Goal: Transaction & Acquisition: Purchase product/service

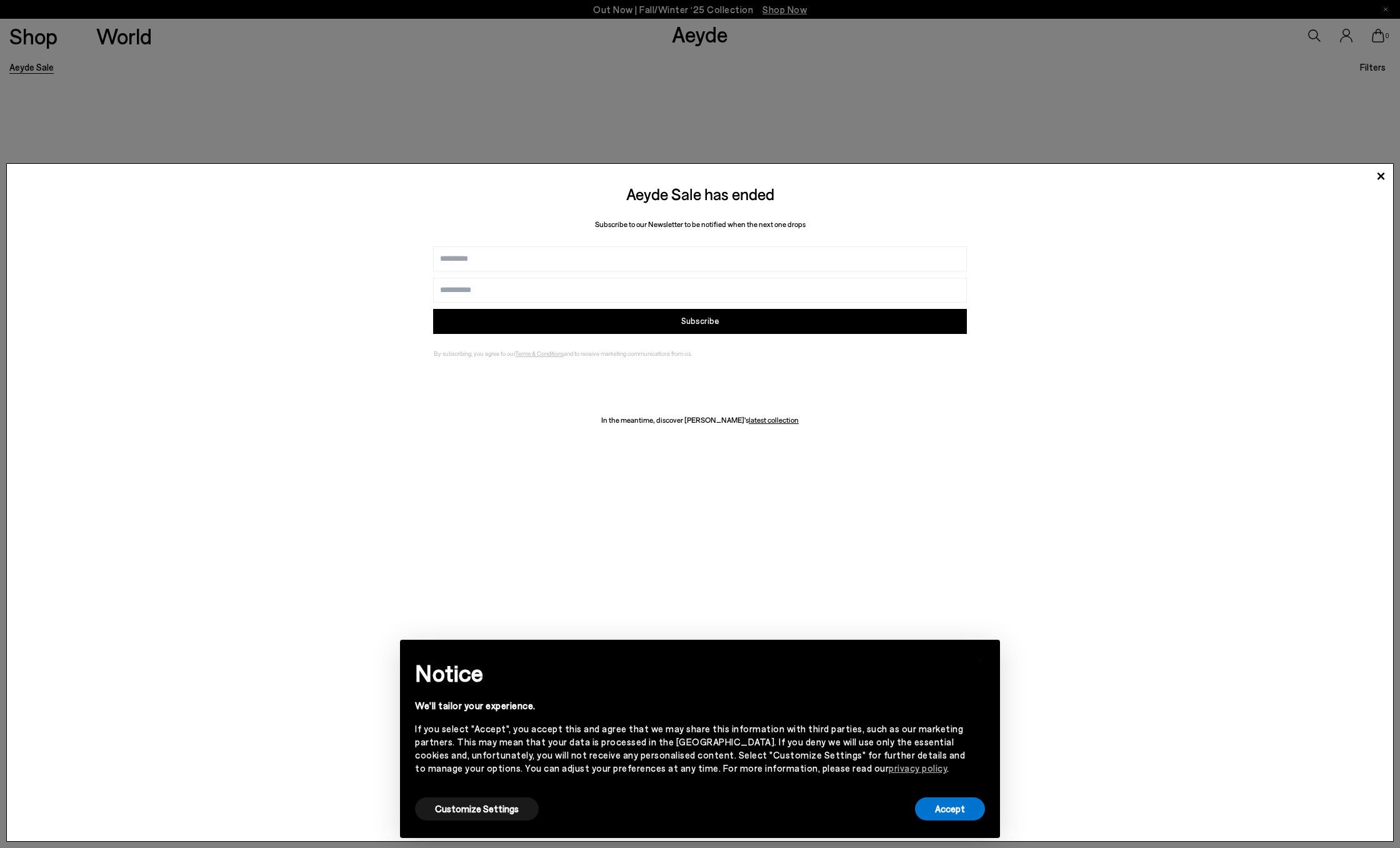
scroll to position [200, 0]
click at [946, 811] on button "Accept" at bounding box center [950, 809] width 70 height 23
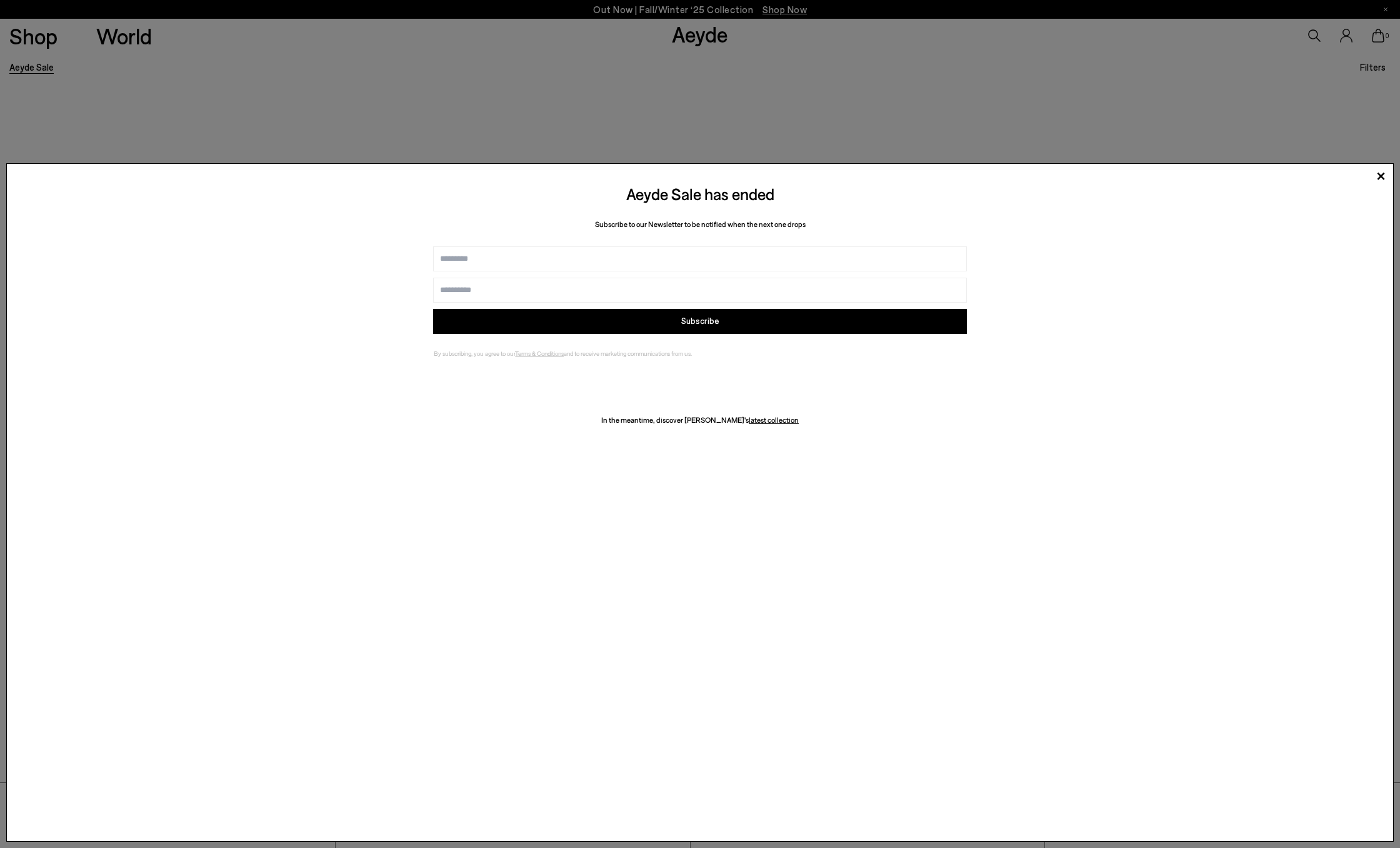
scroll to position [306, 0]
click at [1380, 162] on div "Aeyde Ships Worldwide We see you are located in 대한민국 Please purchase from your …" at bounding box center [700, 424] width 1400 height 848
click at [1380, 175] on icon at bounding box center [1382, 177] width 8 height 8
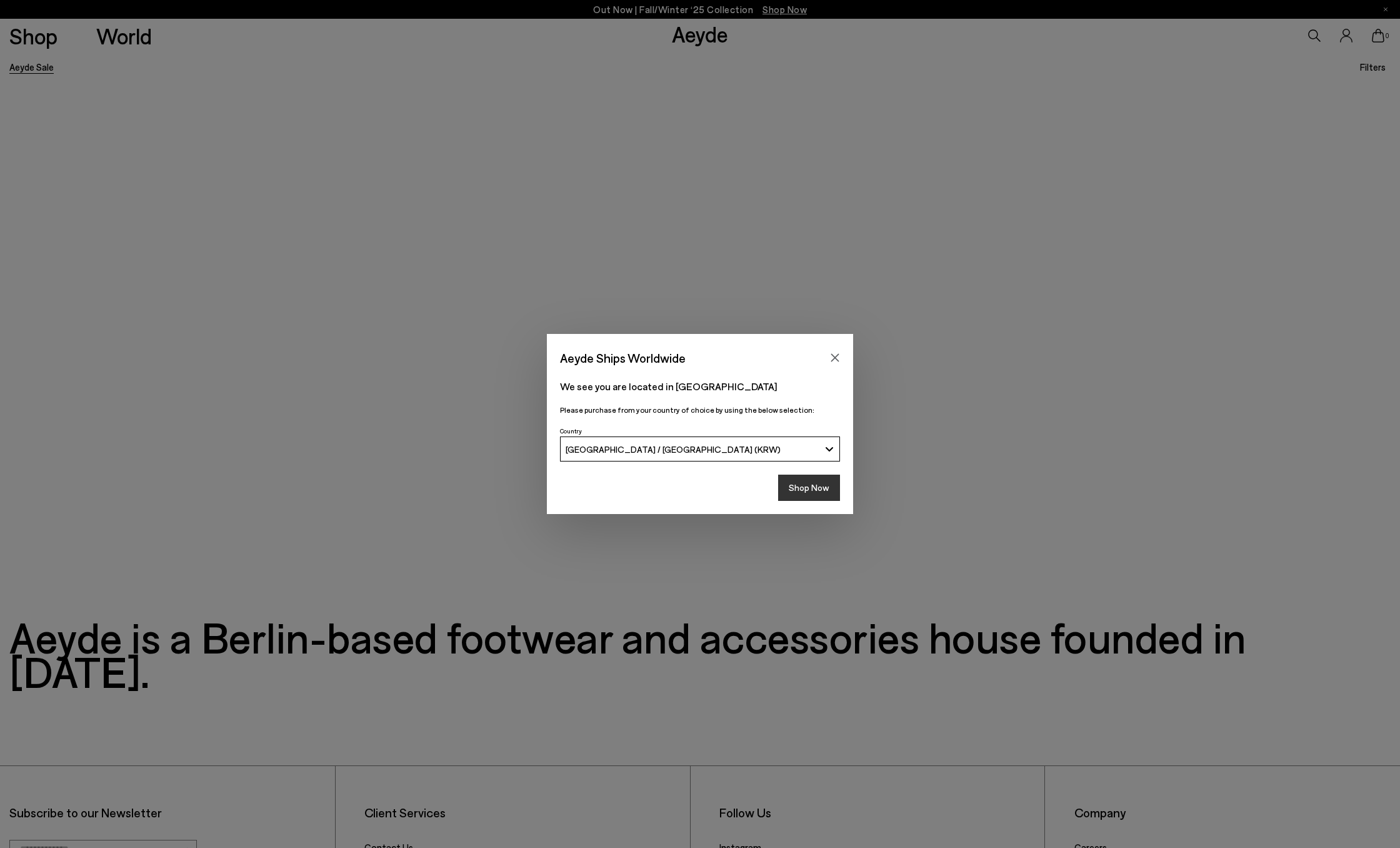
click at [835, 491] on button "Shop Now" at bounding box center [809, 488] width 62 height 26
click at [822, 486] on button "Shop Now" at bounding box center [809, 488] width 62 height 26
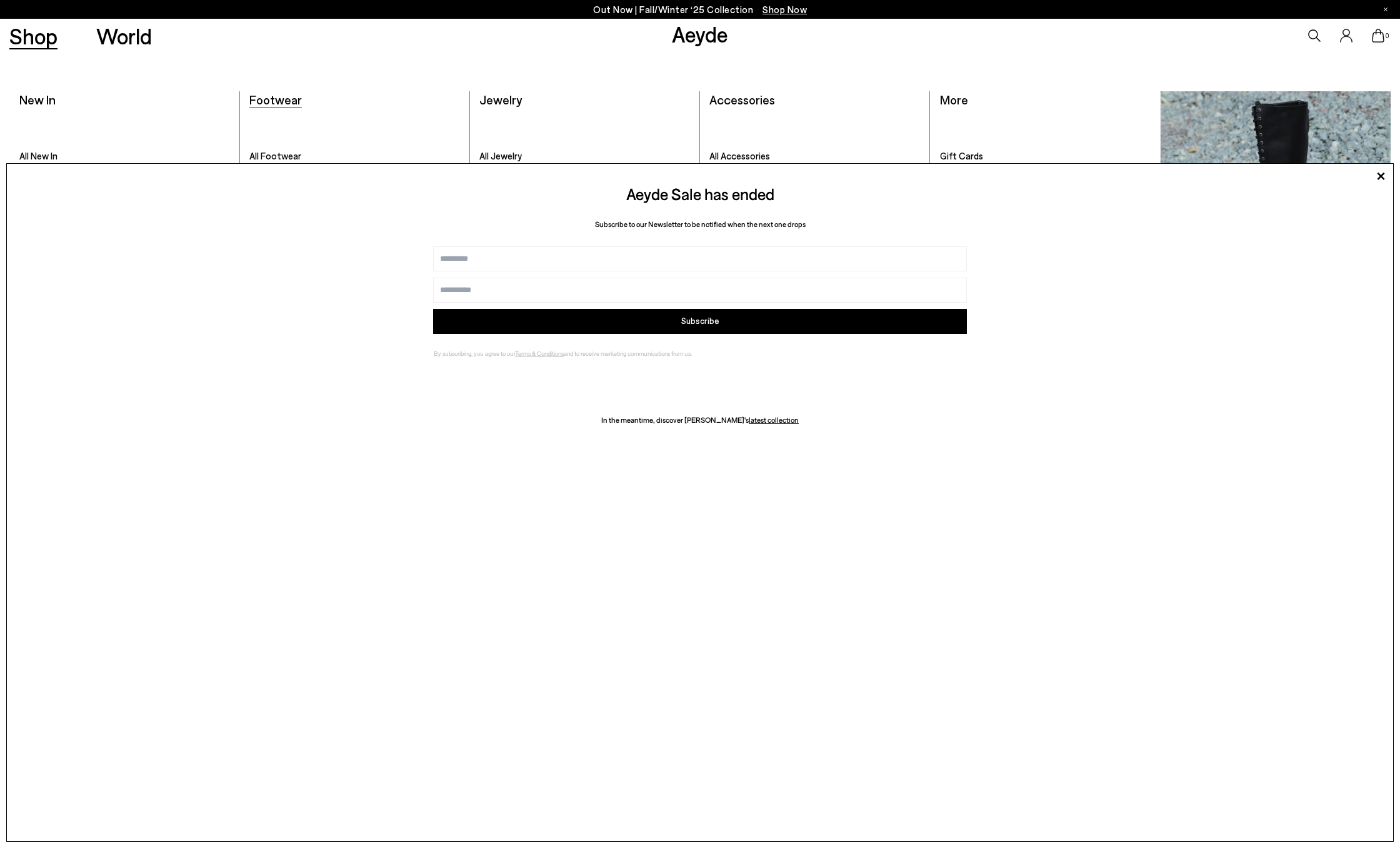
click at [293, 99] on span "Footwear" at bounding box center [275, 99] width 53 height 15
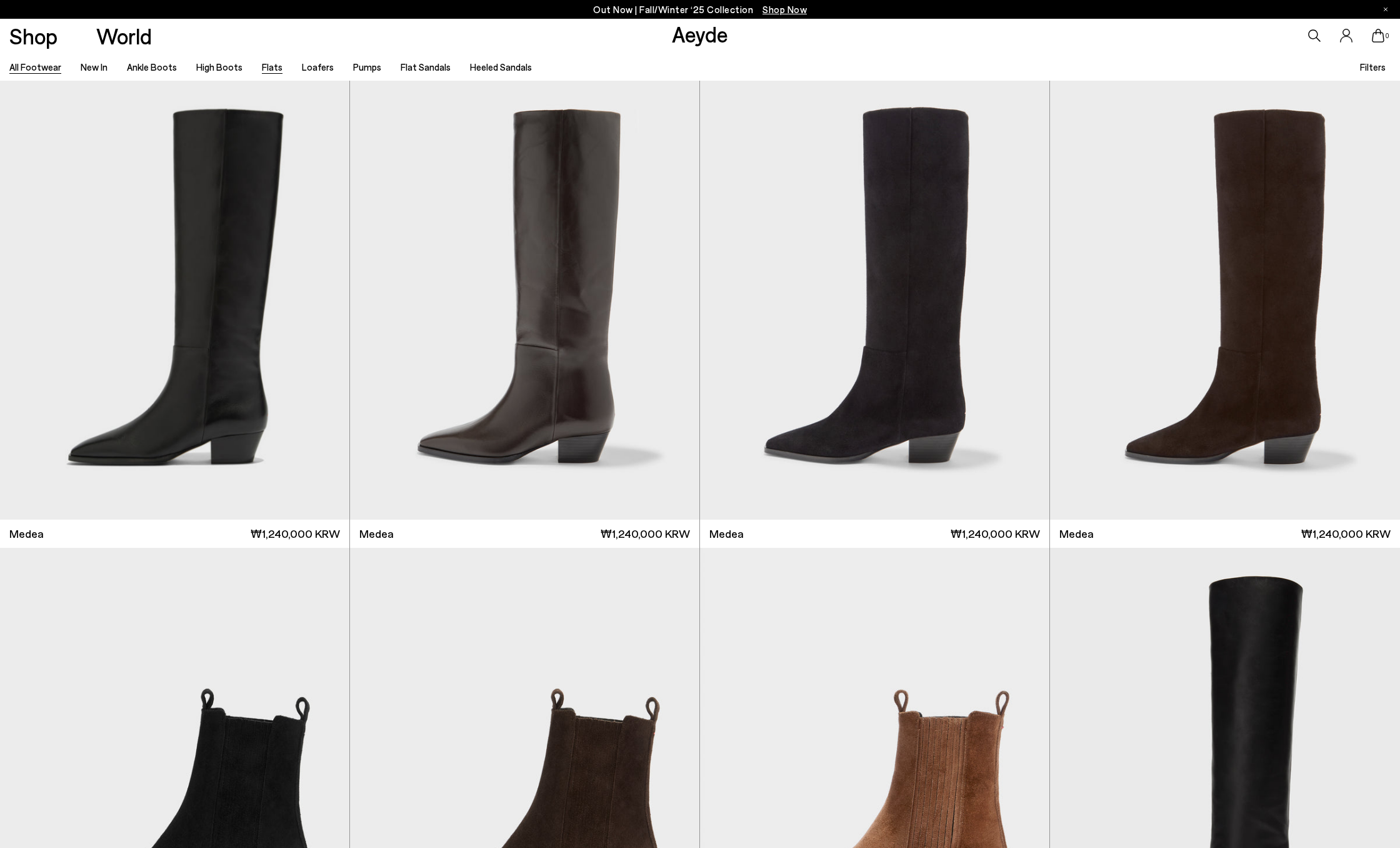
click at [275, 69] on link "Flats" at bounding box center [272, 67] width 20 height 11
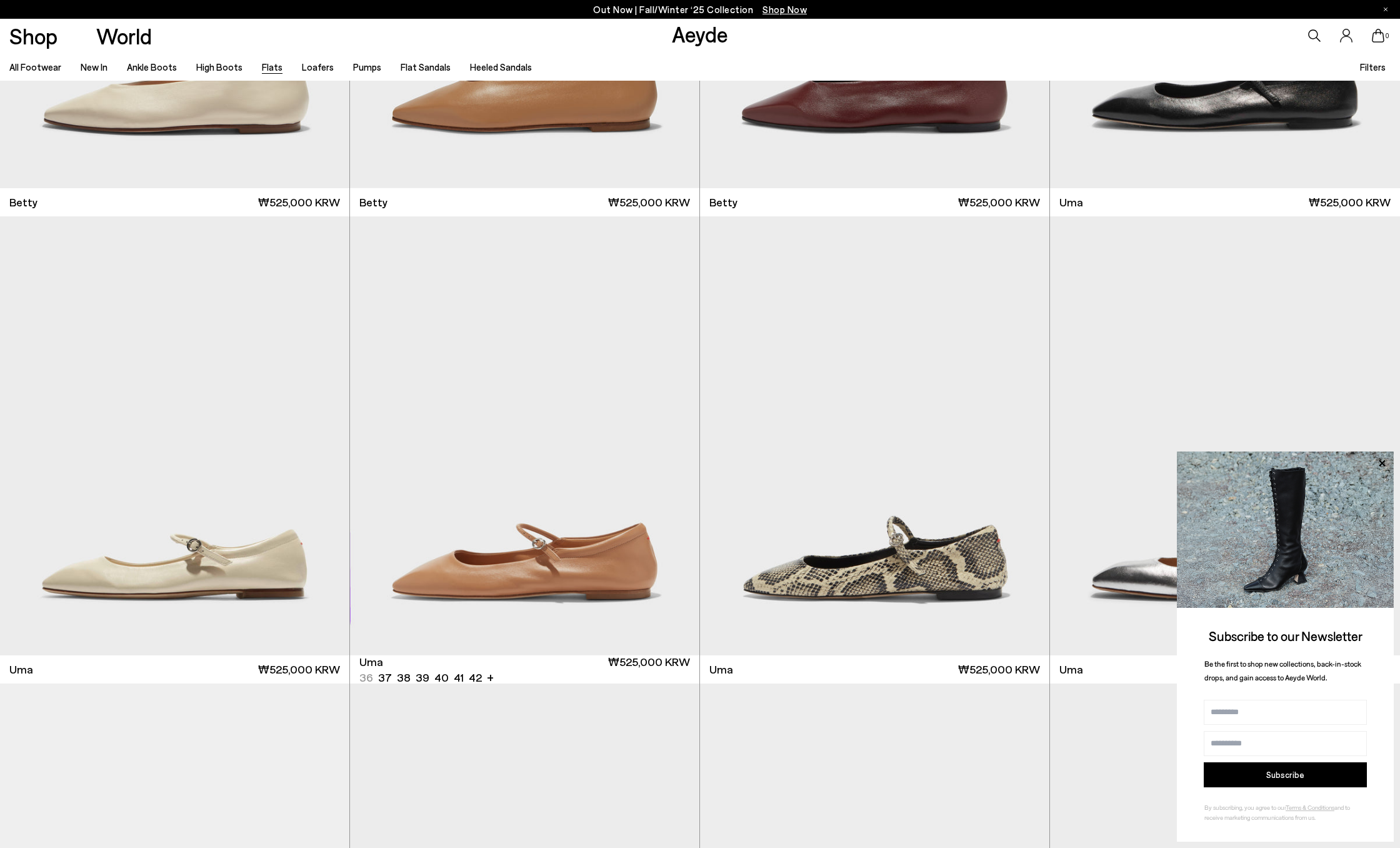
scroll to position [1732, 0]
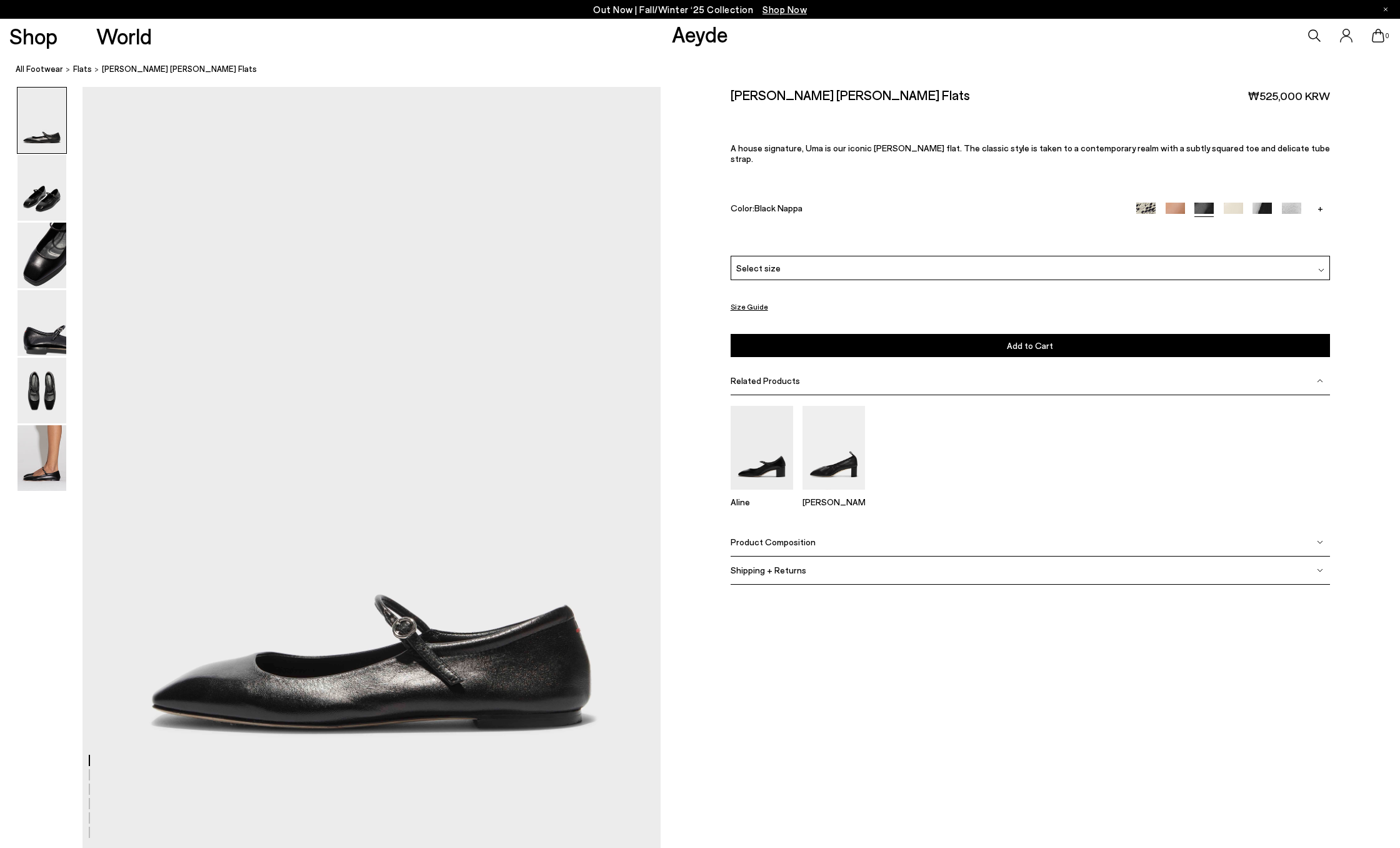
click at [63, 455] on img at bounding box center [42, 459] width 49 height 66
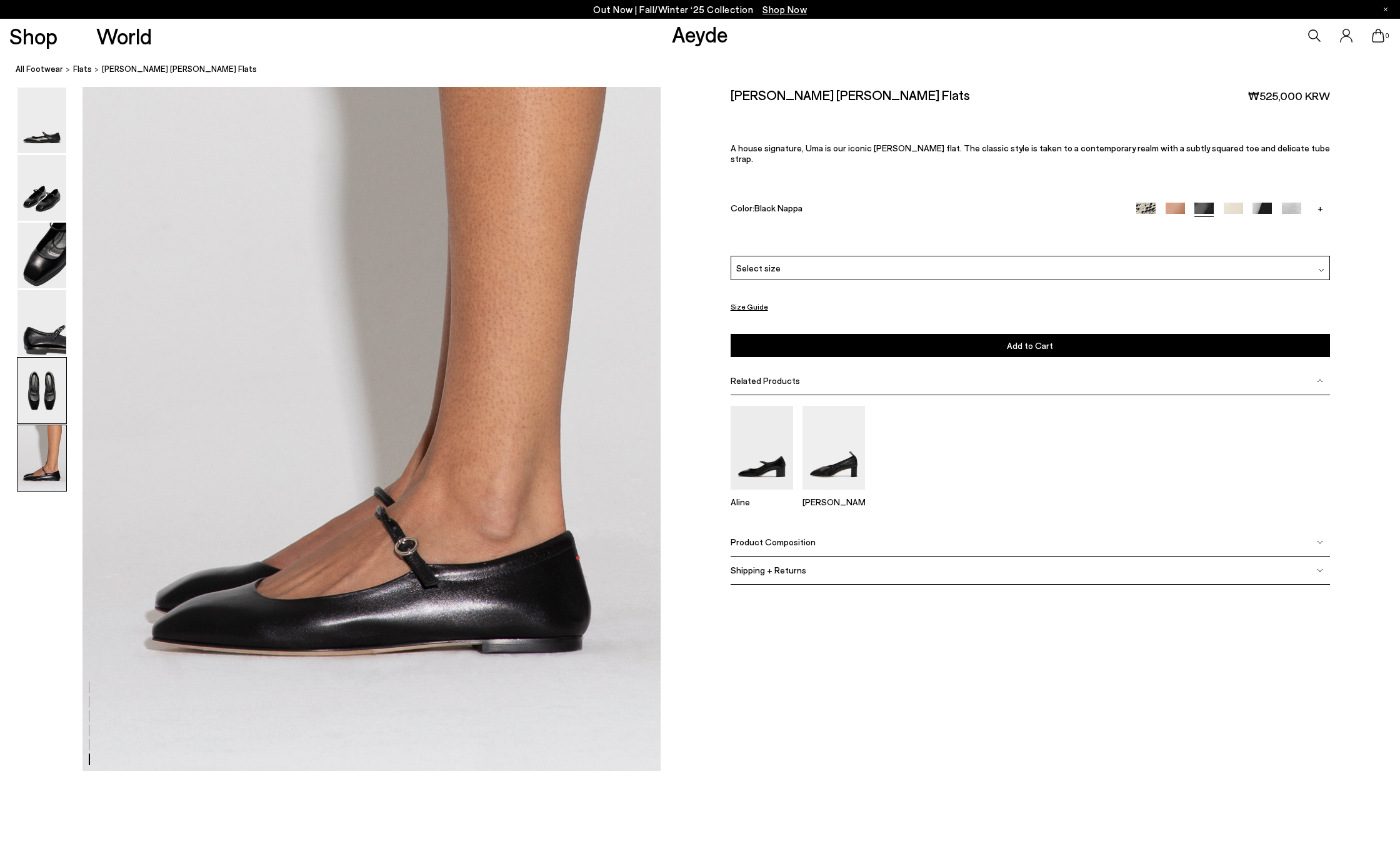
click at [27, 388] on img at bounding box center [42, 391] width 49 height 66
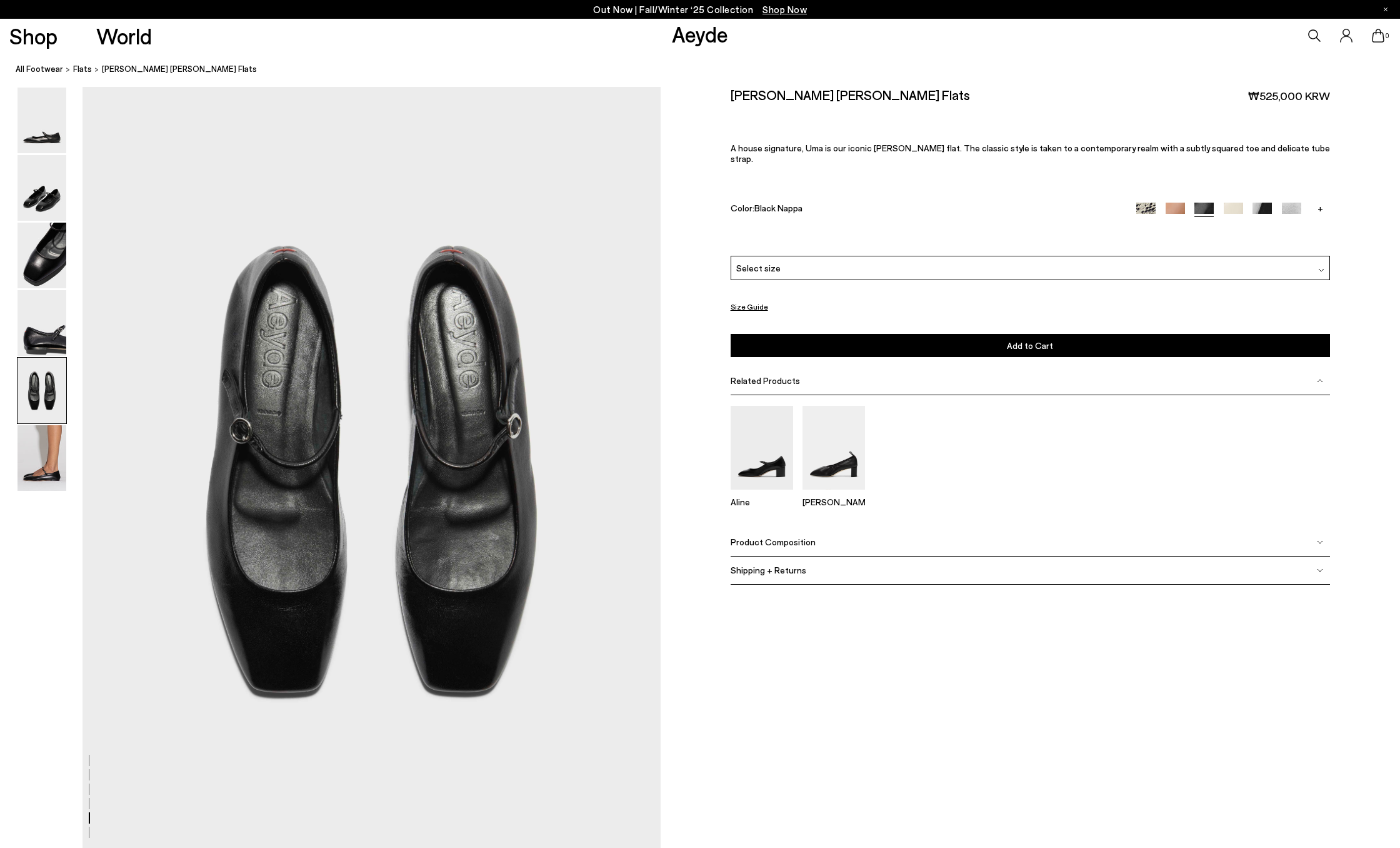
scroll to position [3083, 0]
click at [35, 332] on img at bounding box center [42, 323] width 49 height 66
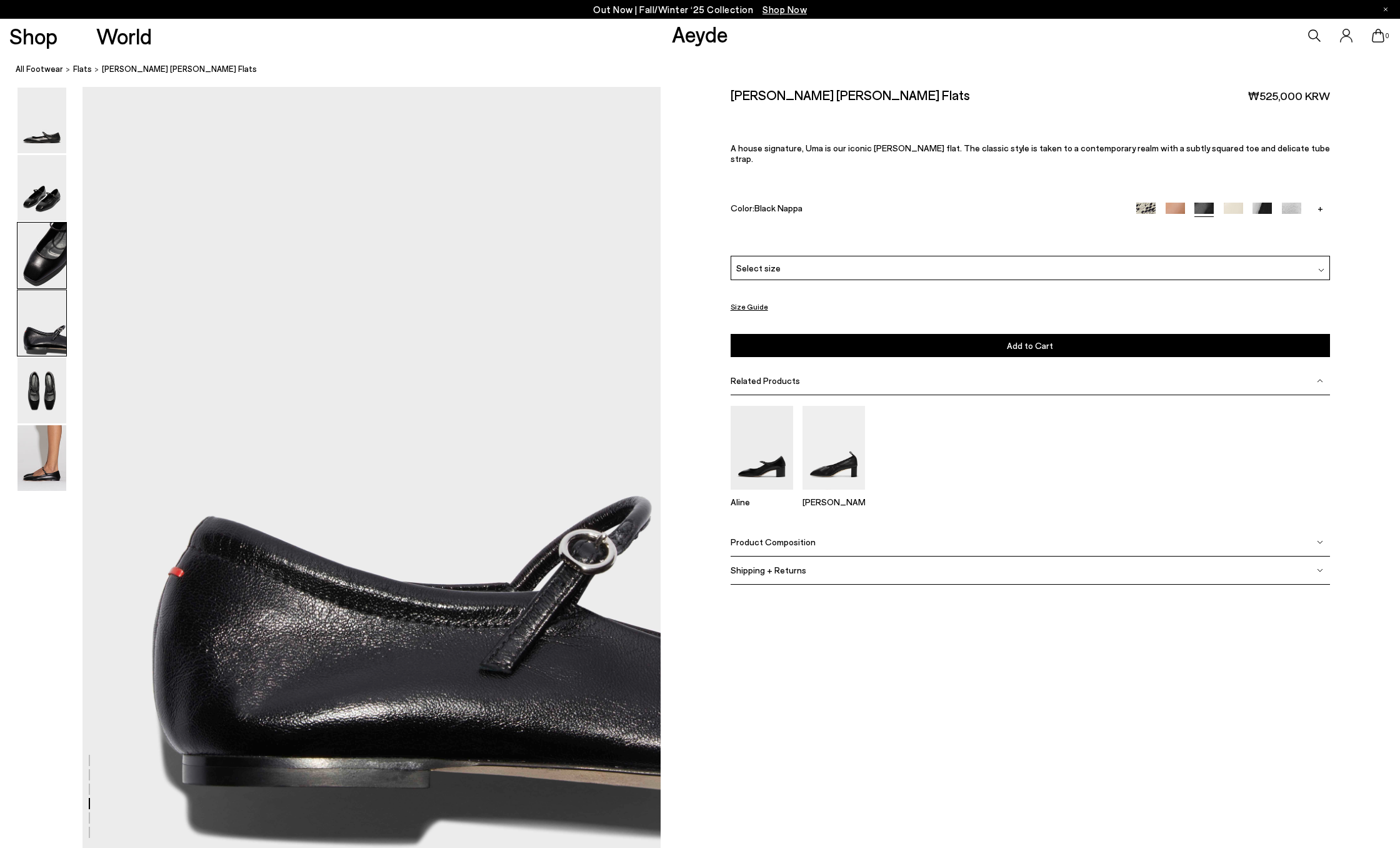
click at [37, 279] on img at bounding box center [42, 256] width 49 height 66
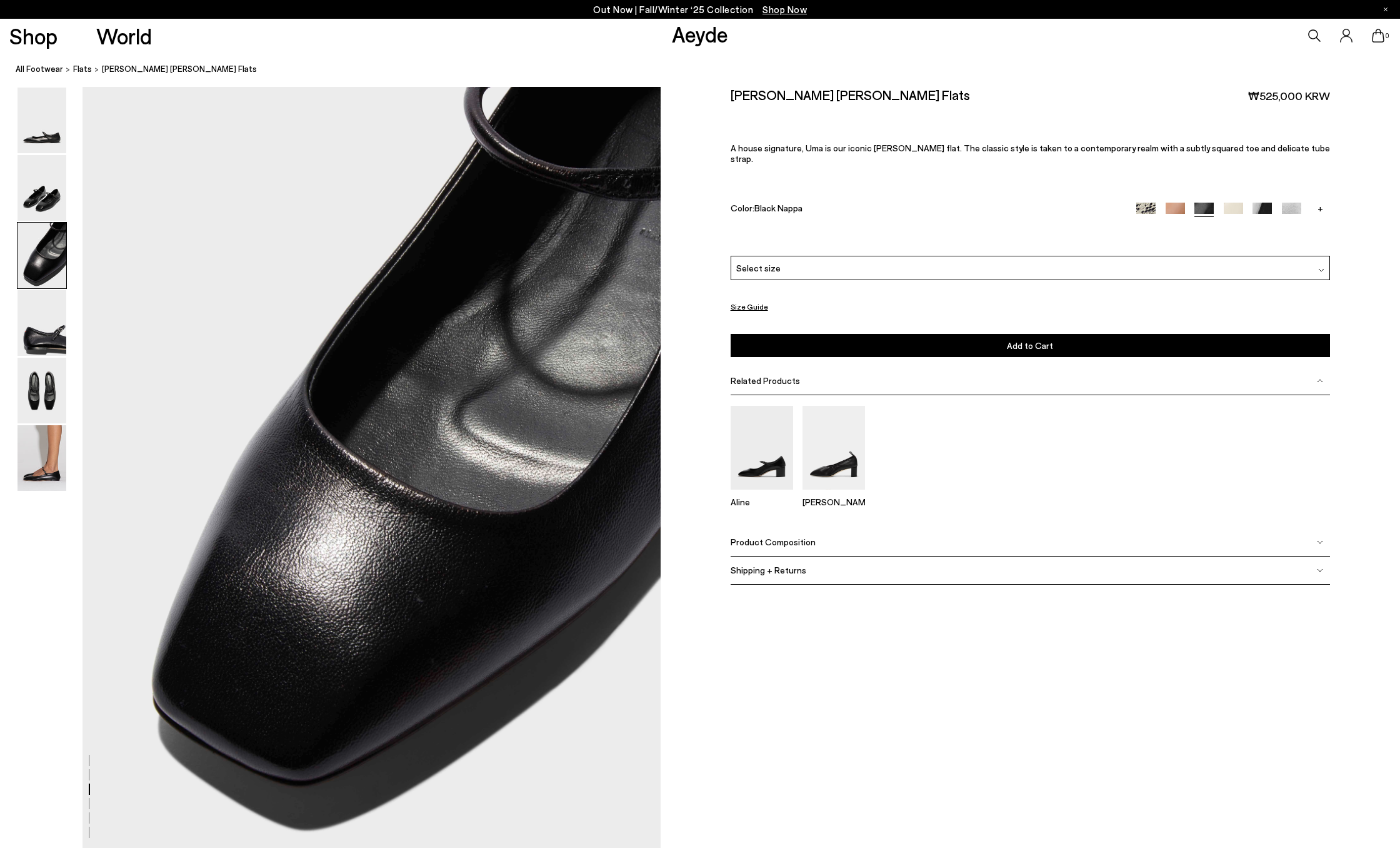
scroll to position [1537, 0]
click at [35, 224] on img at bounding box center [42, 256] width 49 height 66
click at [35, 209] on img at bounding box center [42, 188] width 49 height 66
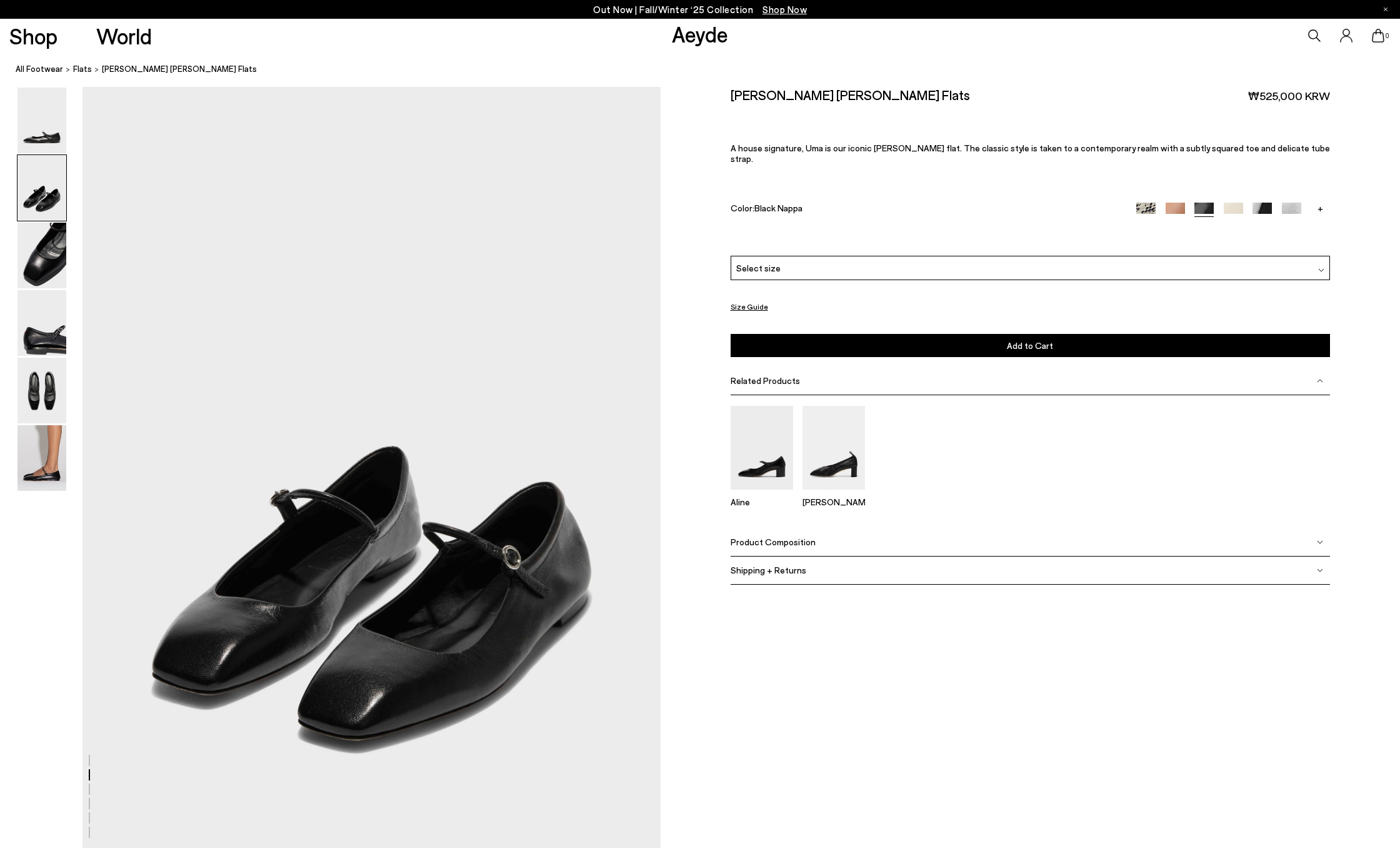
scroll to position [764, 0]
click at [51, 122] on img at bounding box center [42, 121] width 49 height 66
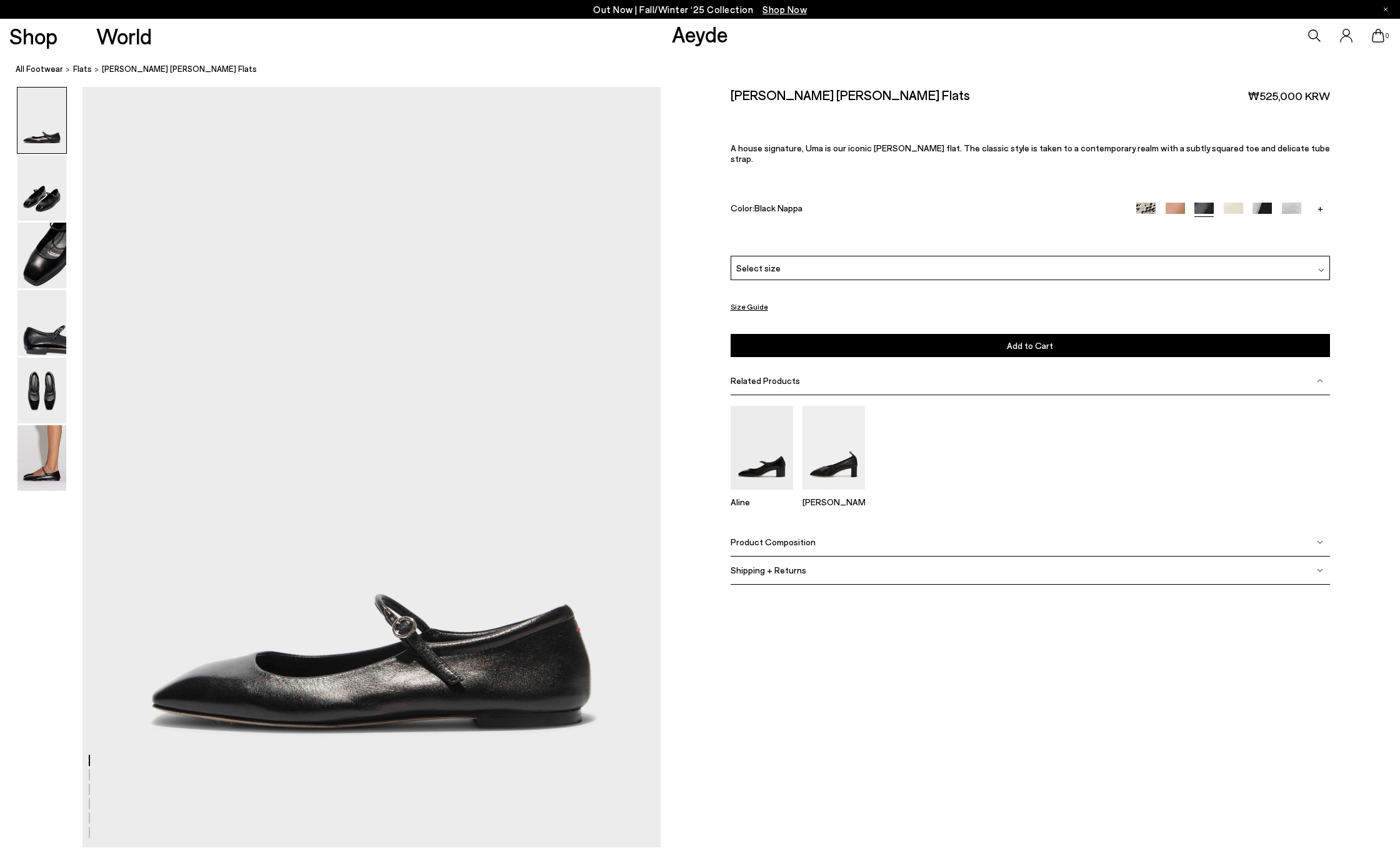
scroll to position [0, 0]
click at [43, 199] on img at bounding box center [42, 188] width 49 height 66
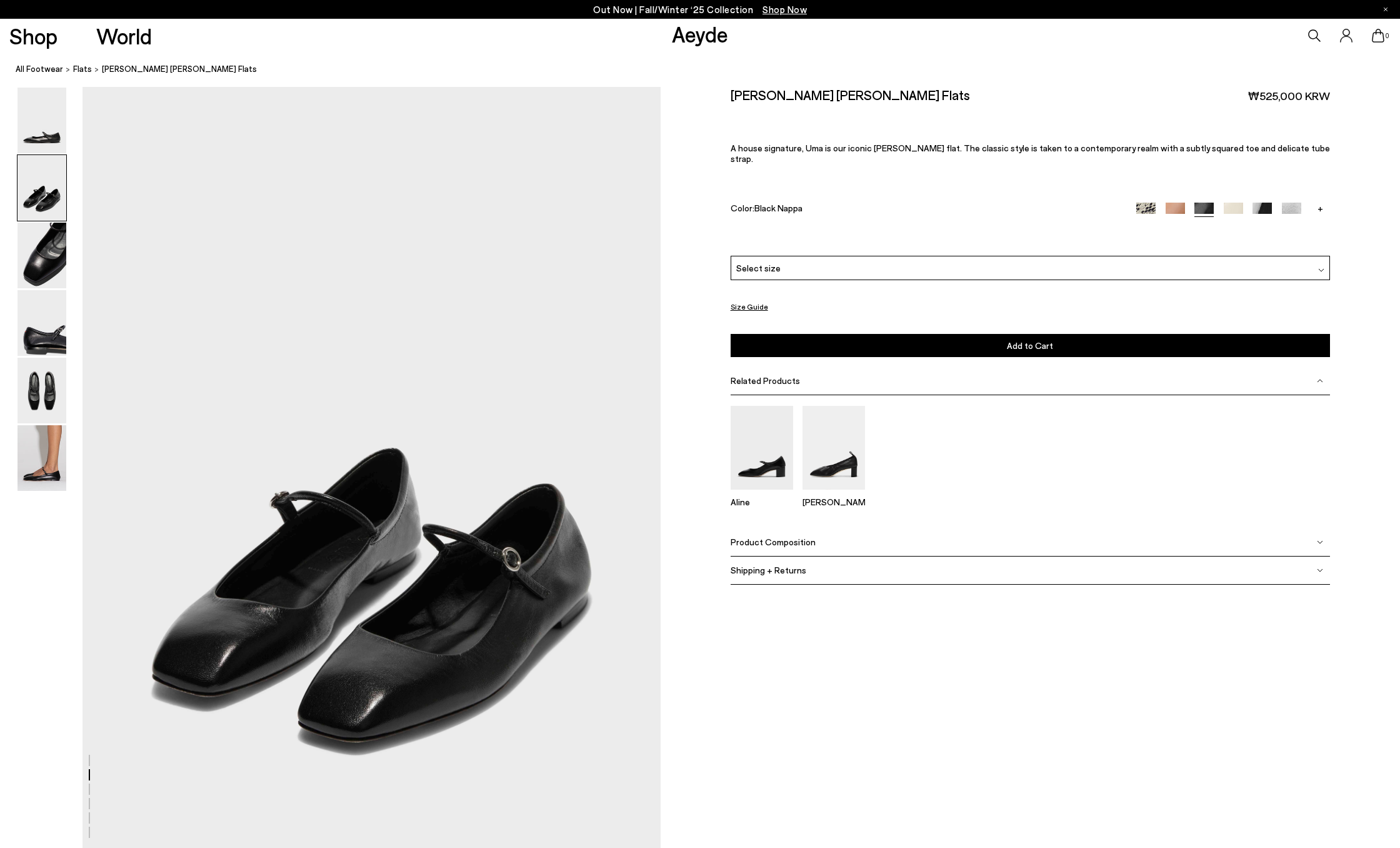
scroll to position [764, 0]
click at [53, 241] on img at bounding box center [42, 256] width 49 height 66
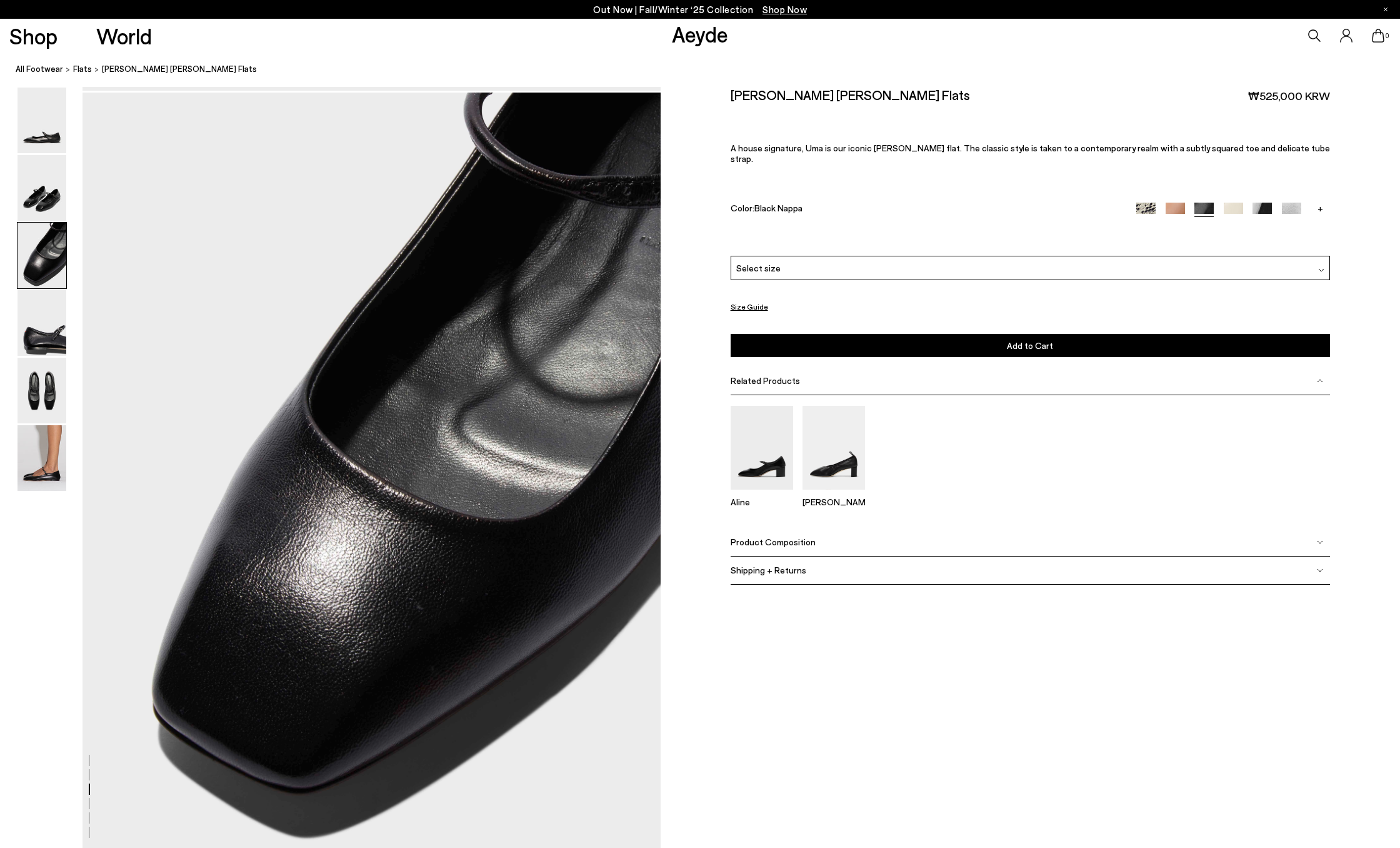
scroll to position [1537, 0]
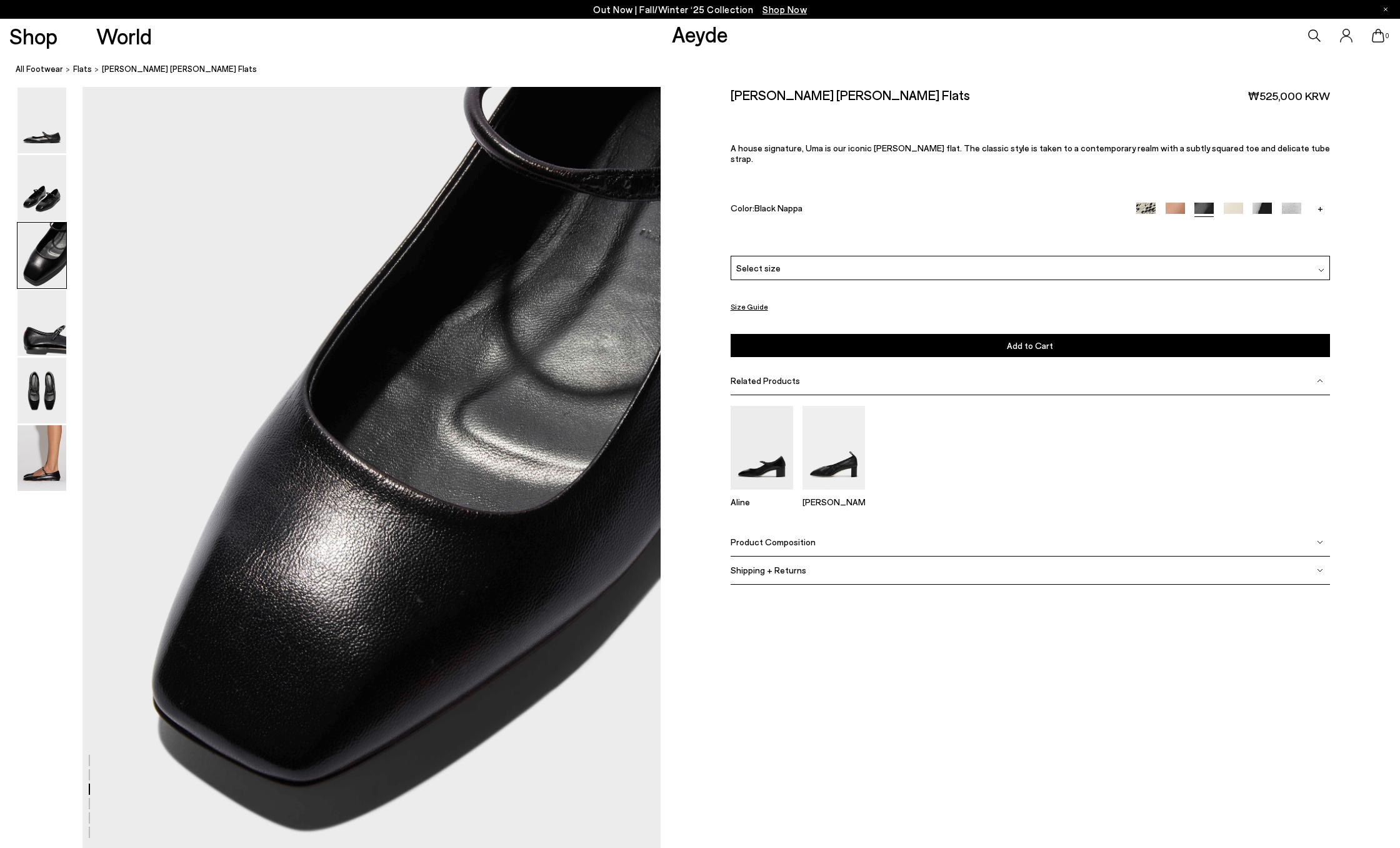
click at [56, 279] on img at bounding box center [42, 256] width 49 height 66
click at [52, 310] on img at bounding box center [42, 323] width 49 height 66
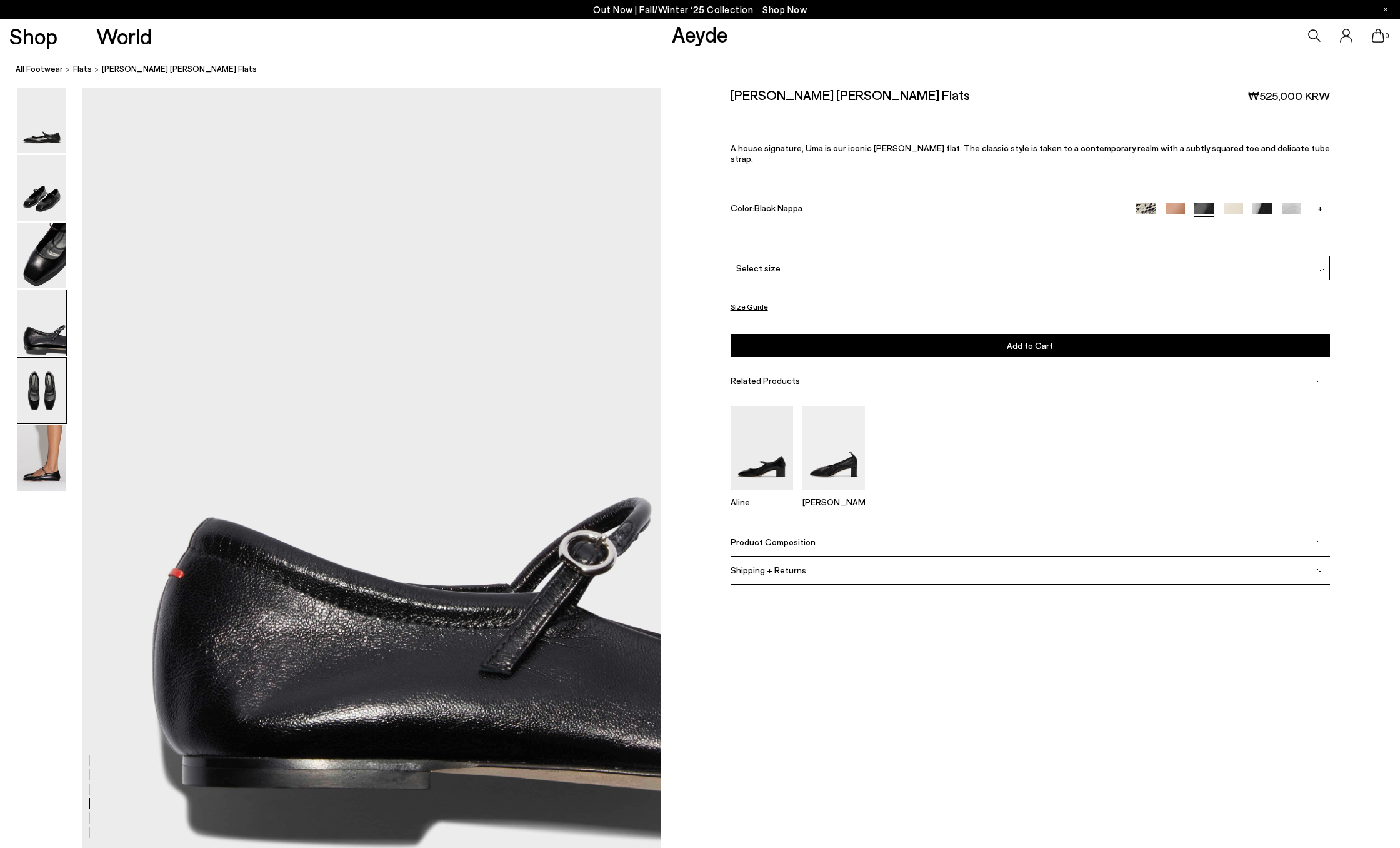
scroll to position [2310, 0]
click at [47, 387] on img at bounding box center [42, 391] width 49 height 66
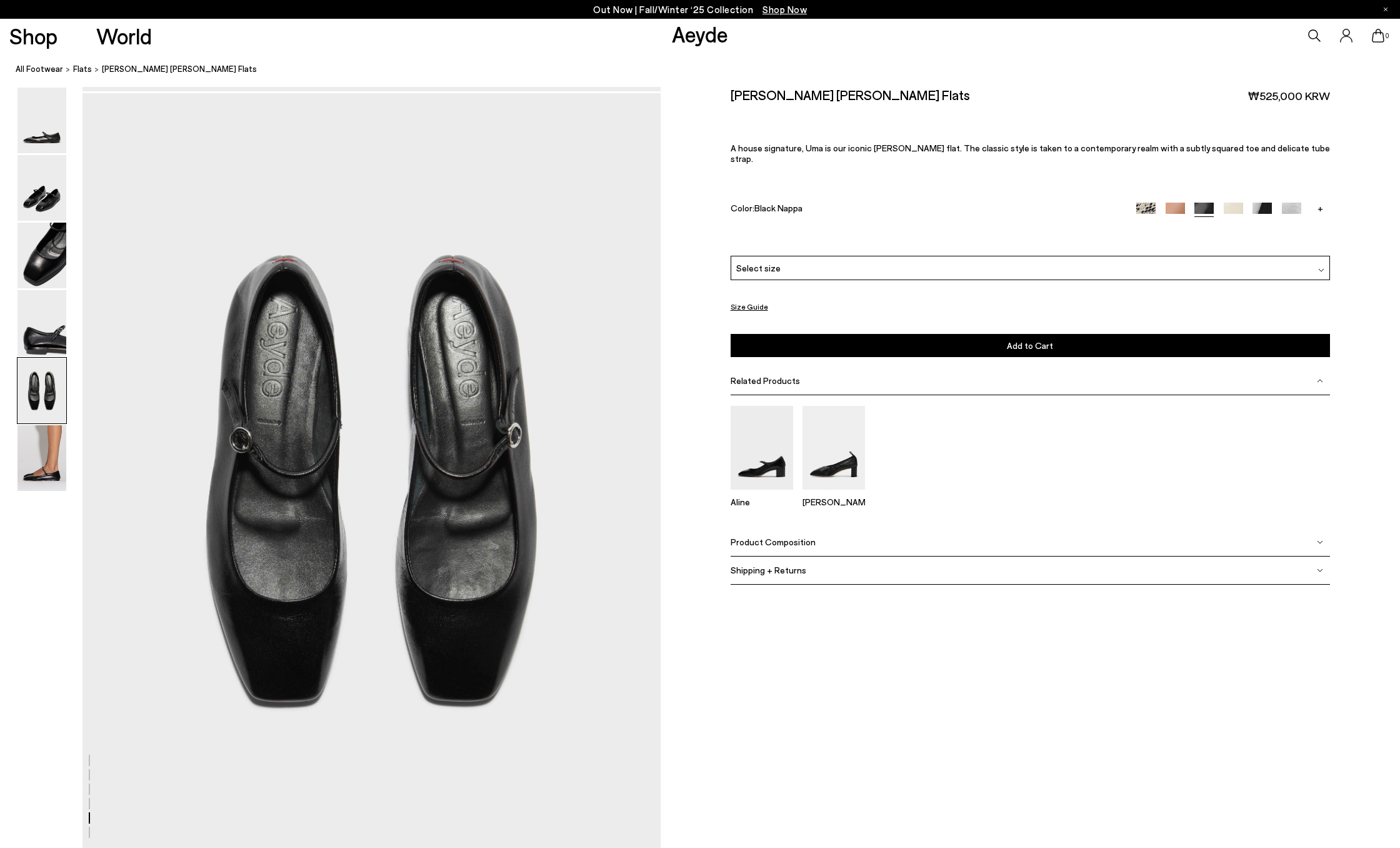
scroll to position [3083, 0]
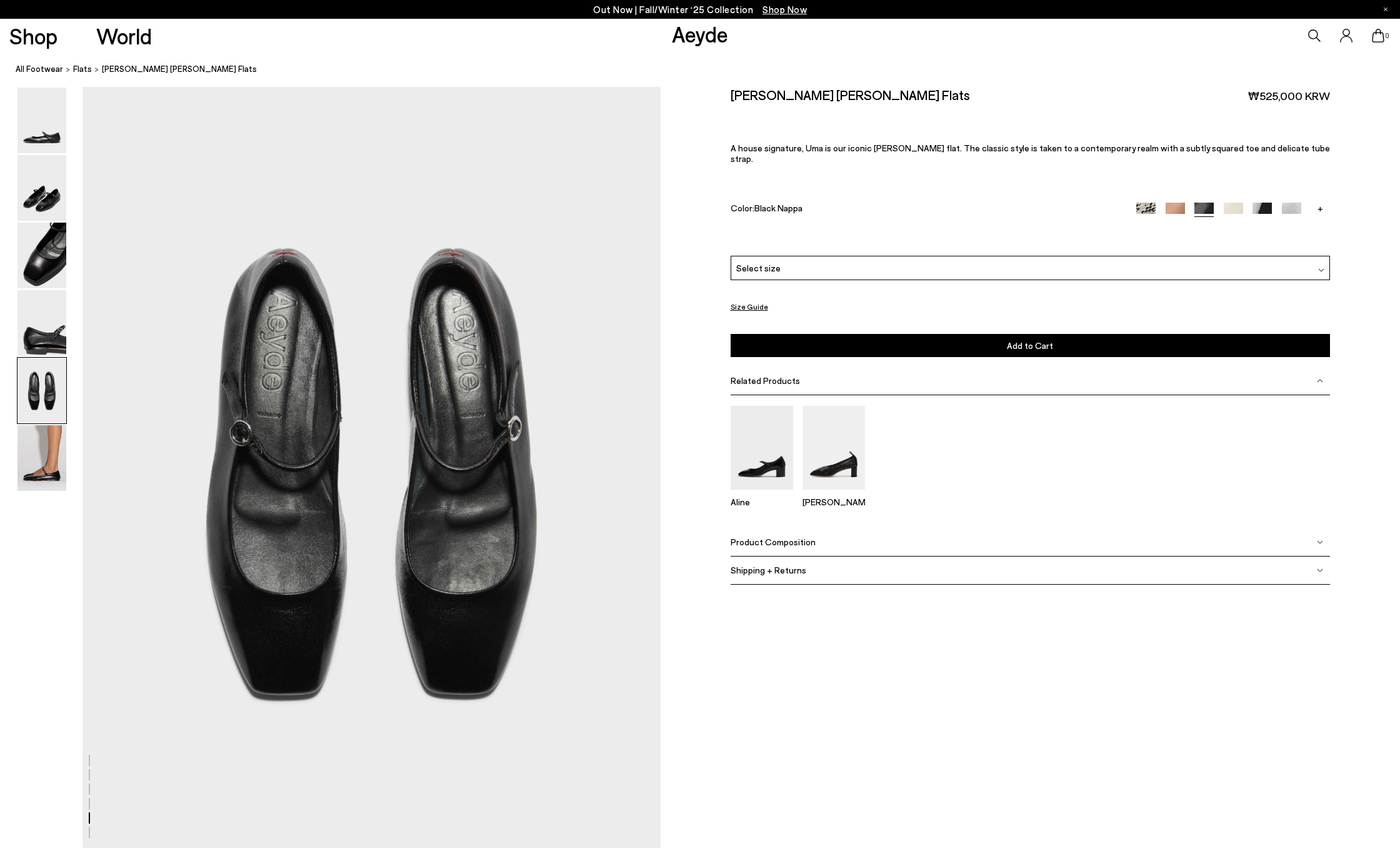
click at [46, 420] on img at bounding box center [42, 391] width 49 height 66
click at [46, 435] on img at bounding box center [42, 459] width 49 height 66
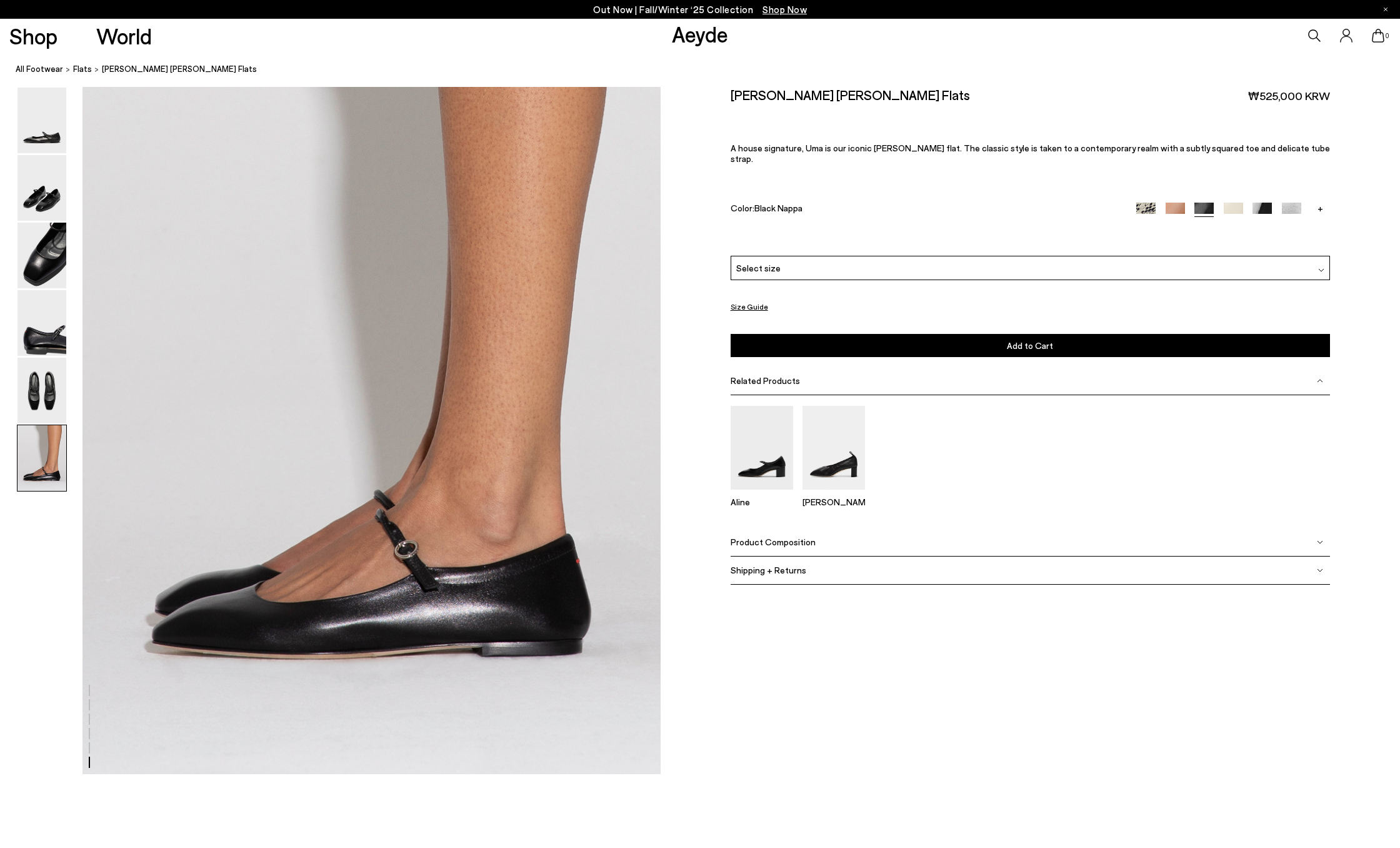
scroll to position [3942, 0]
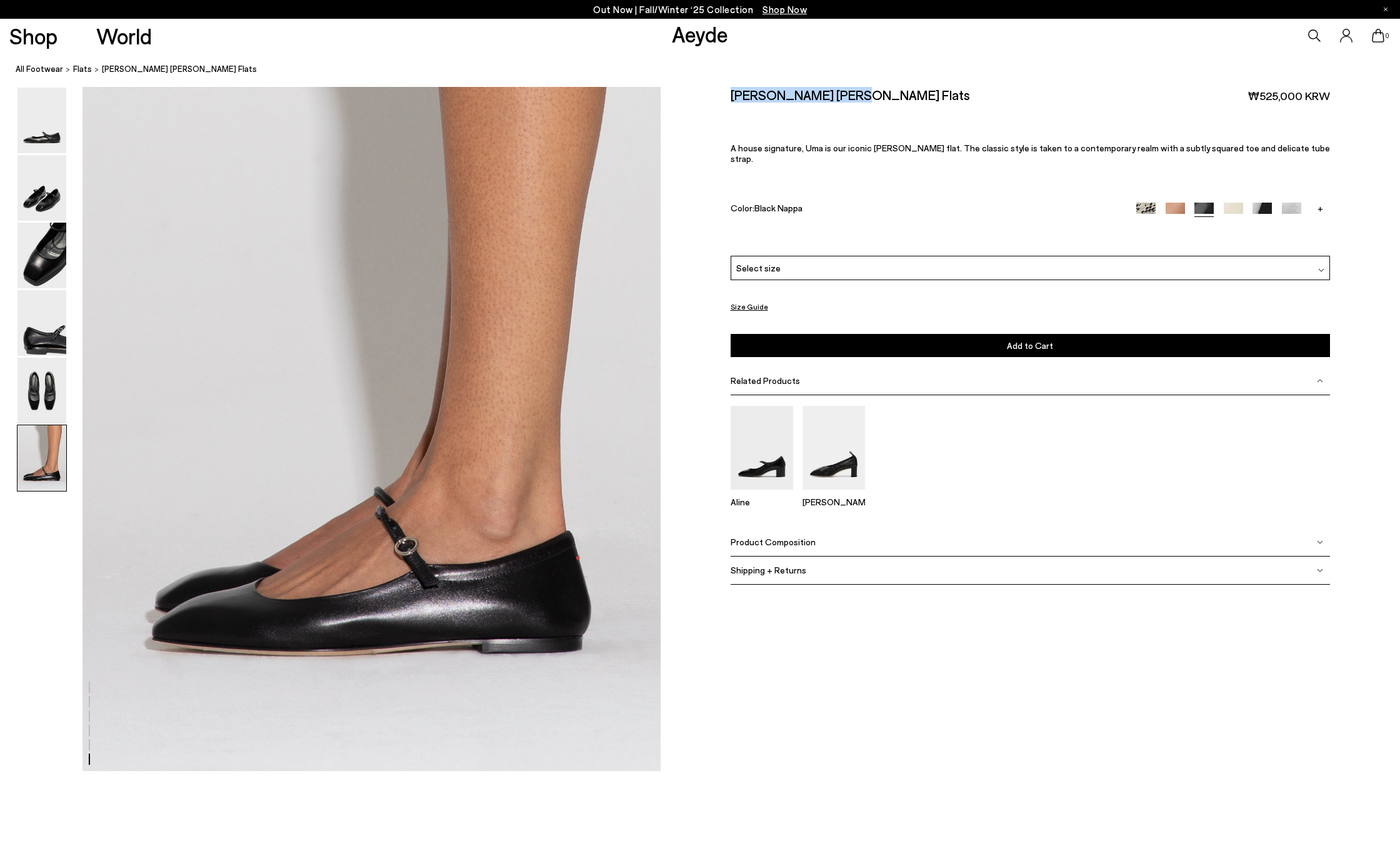
drag, startPoint x: 731, startPoint y: 97, endPoint x: 857, endPoint y: 97, distance: 126.0
click at [857, 97] on div "[PERSON_NAME] [PERSON_NAME] Flats ₩525,000 KRW" at bounding box center [1030, 96] width 600 height 17
copy h2 "[PERSON_NAME] [PERSON_NAME] Flats"
